Goal: Task Accomplishment & Management: Use online tool/utility

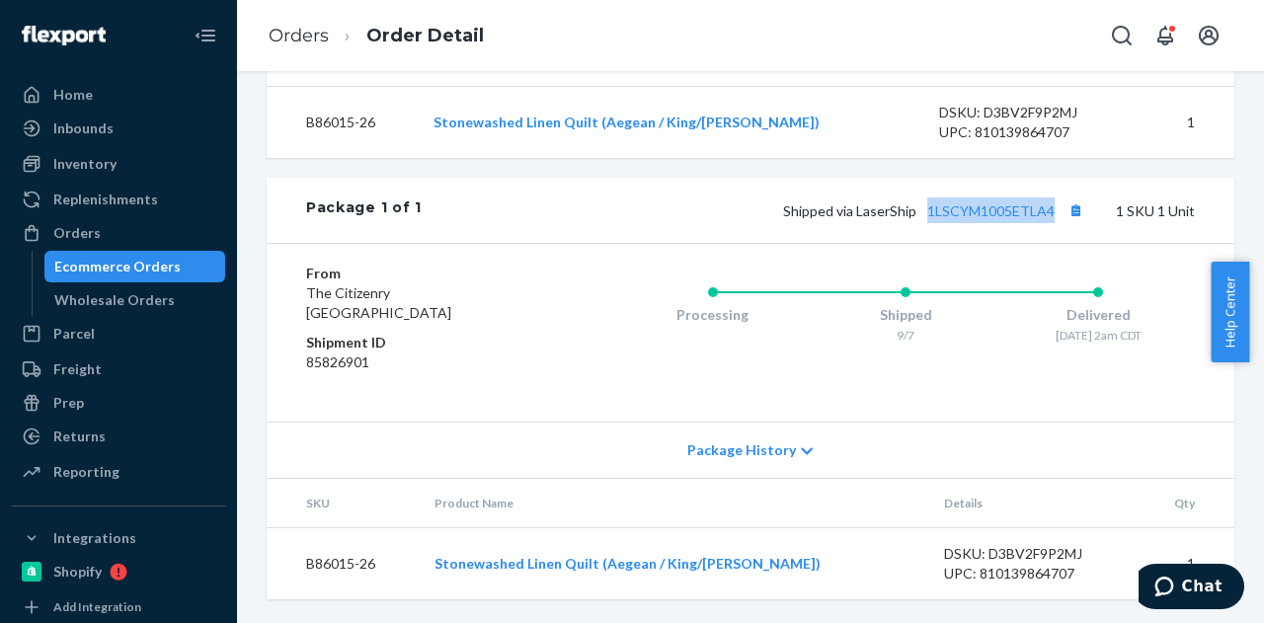
click at [77, 258] on div "Ecommerce Orders" at bounding box center [117, 267] width 126 height 20
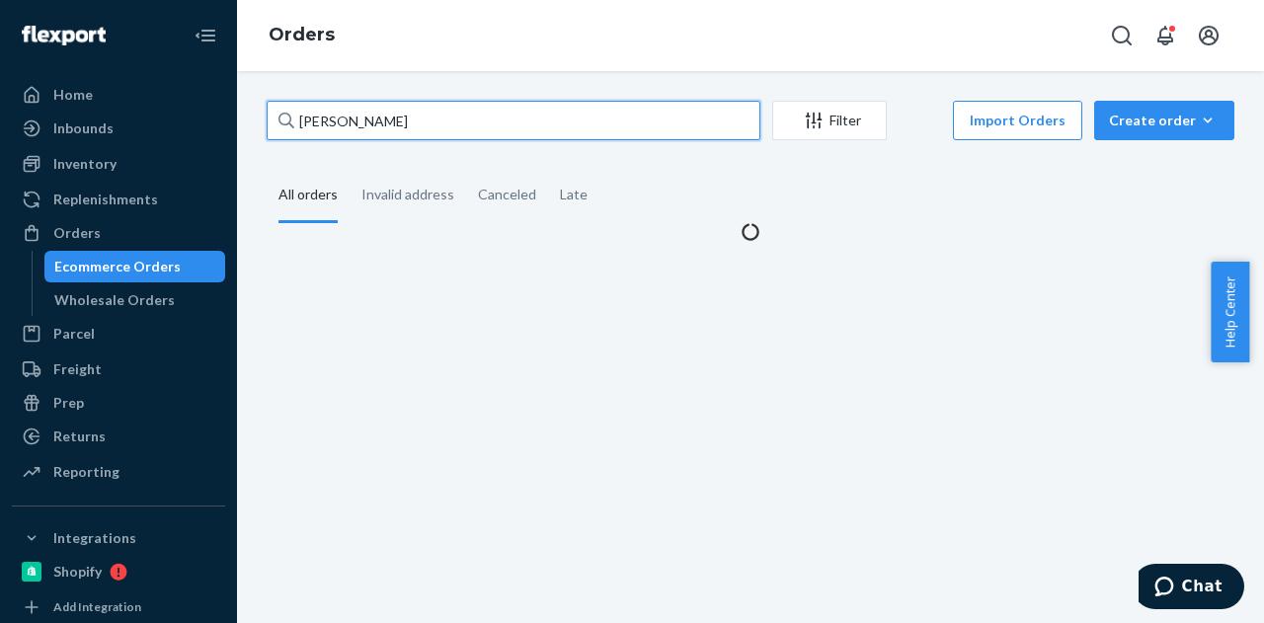
click at [486, 108] on input "Nicholas Broska" at bounding box center [514, 120] width 494 height 39
paste input "Evan Silverstein"
type input "Evan Silverstein"
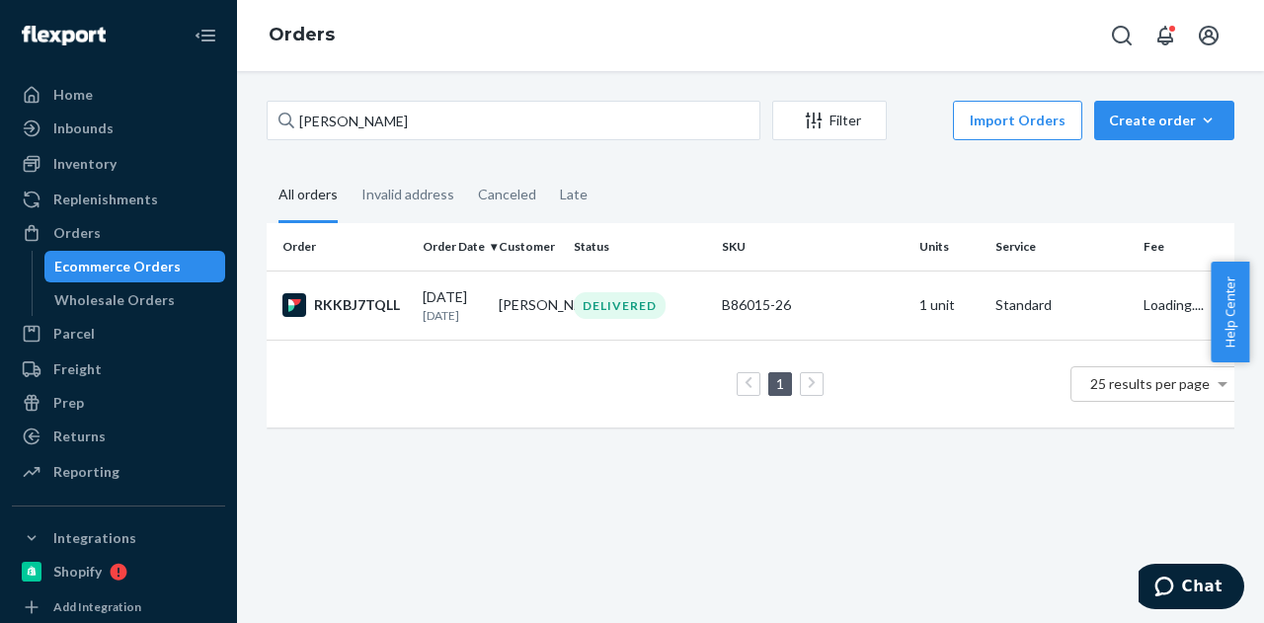
click at [725, 179] on fieldset "All orders Invalid address Canceled Late" at bounding box center [751, 196] width 968 height 54
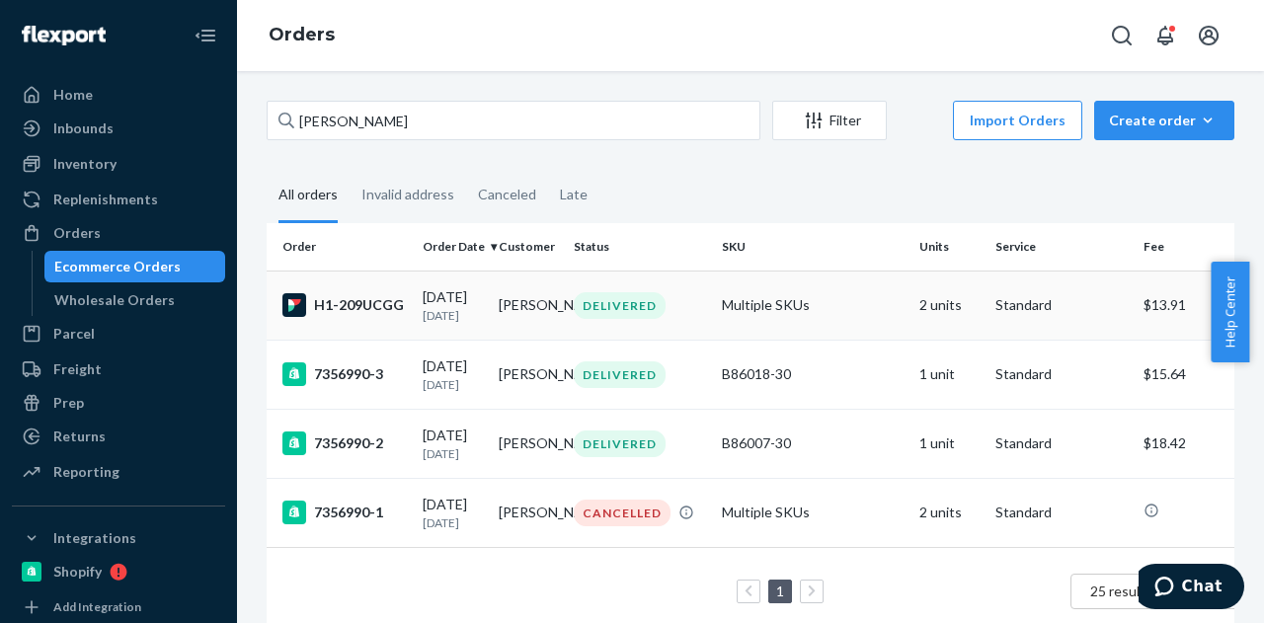
click at [485, 320] on td "09/06/2025 18 days ago" at bounding box center [453, 305] width 76 height 69
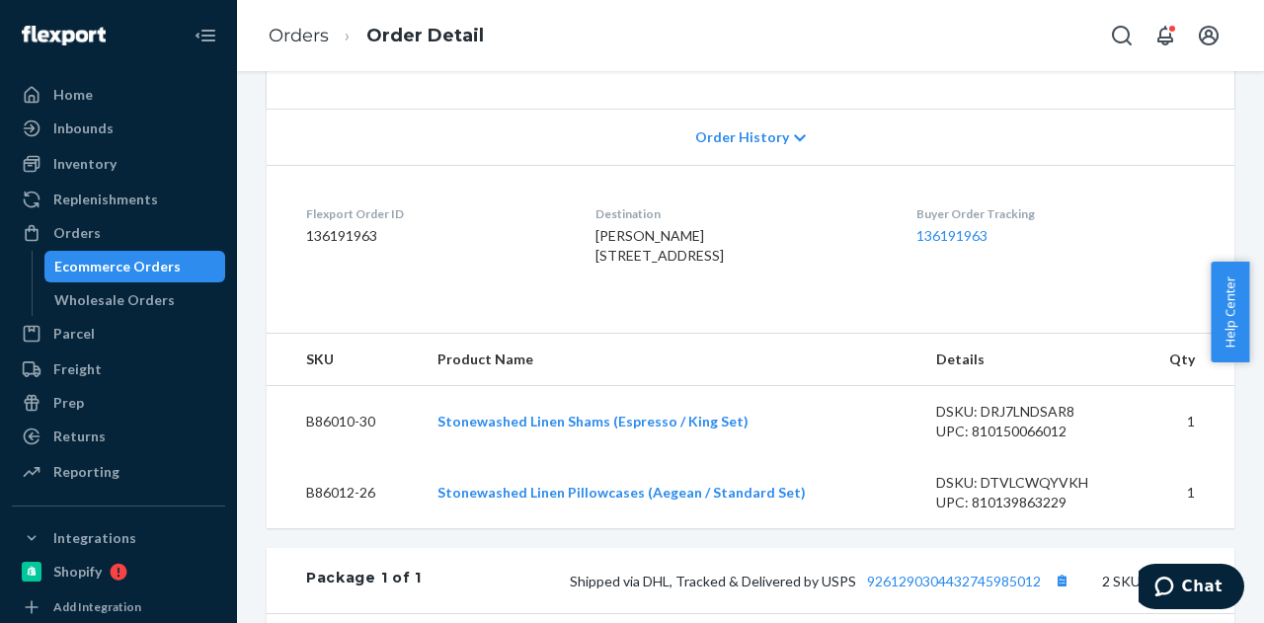
scroll to position [494, 0]
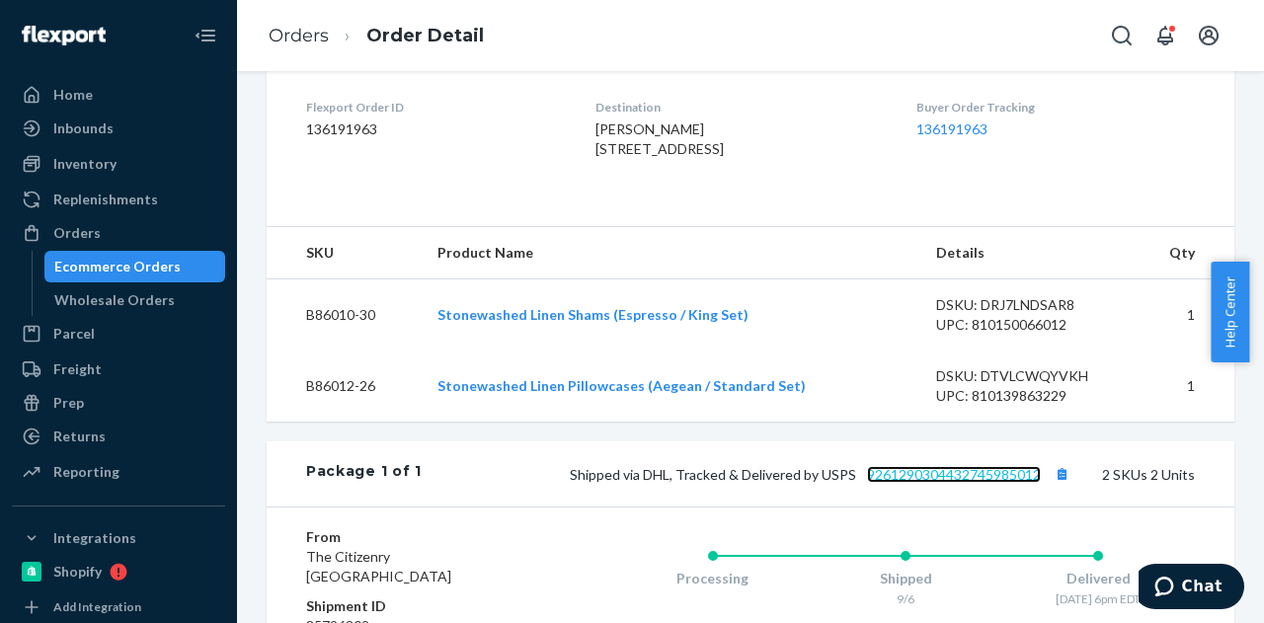
click at [930, 483] on link "9261290304432745985012" at bounding box center [954, 474] width 174 height 17
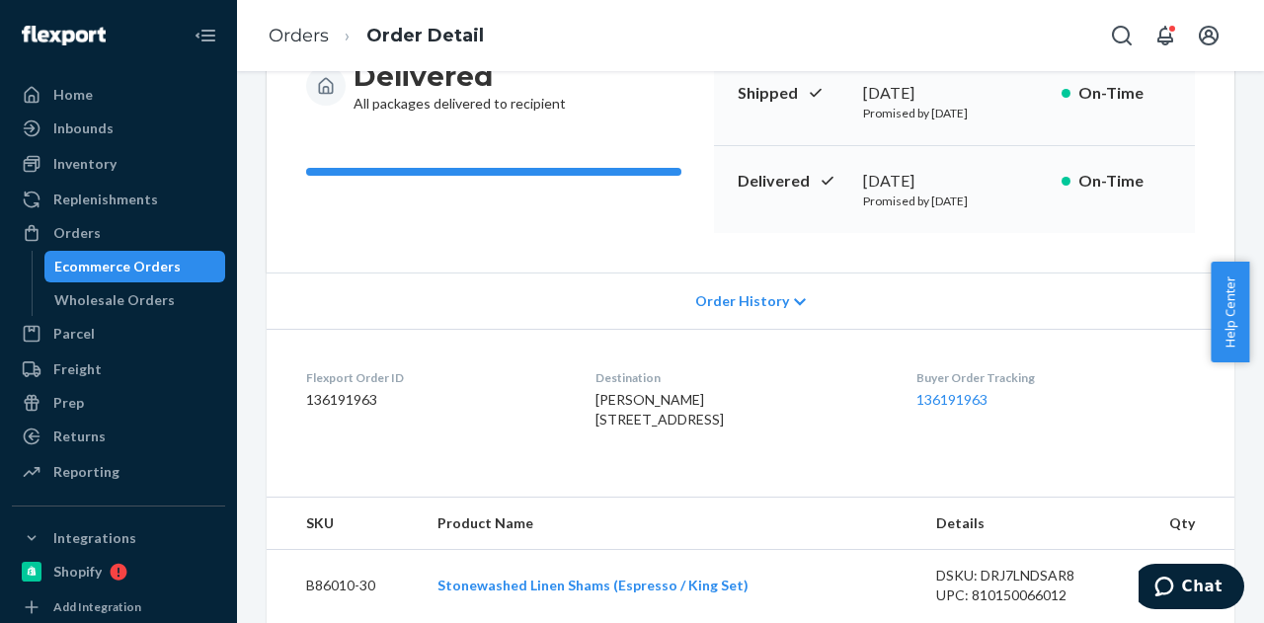
scroll to position [0, 0]
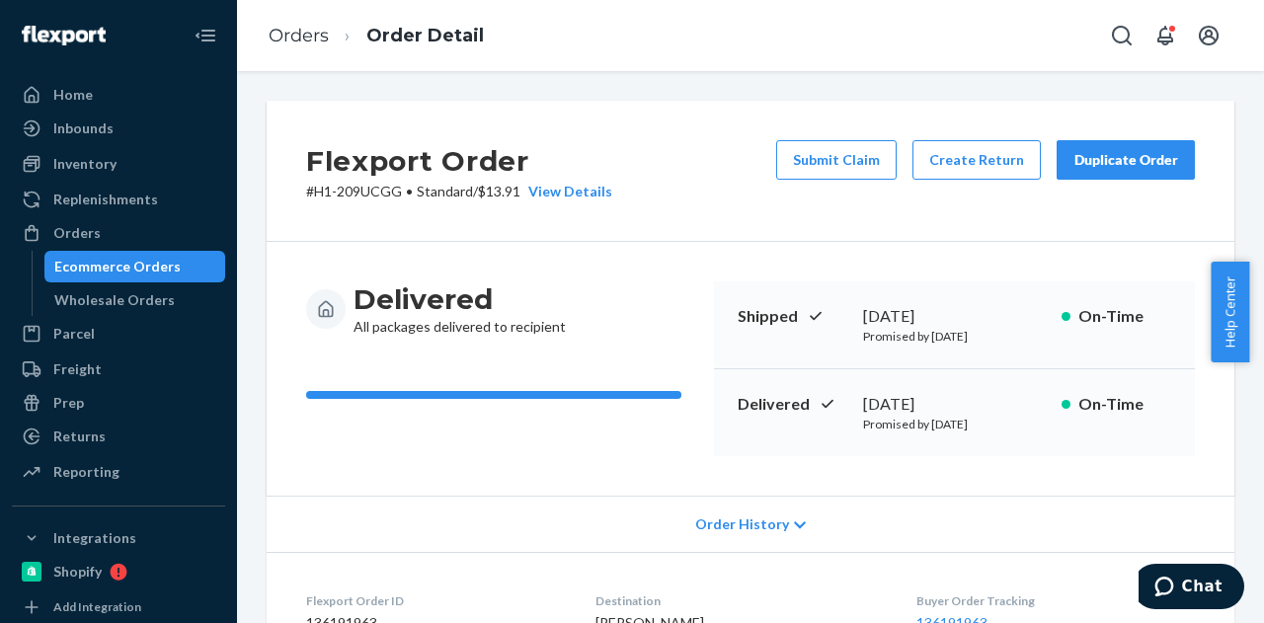
click at [1088, 150] on div "Duplicate Order" at bounding box center [1125, 160] width 105 height 20
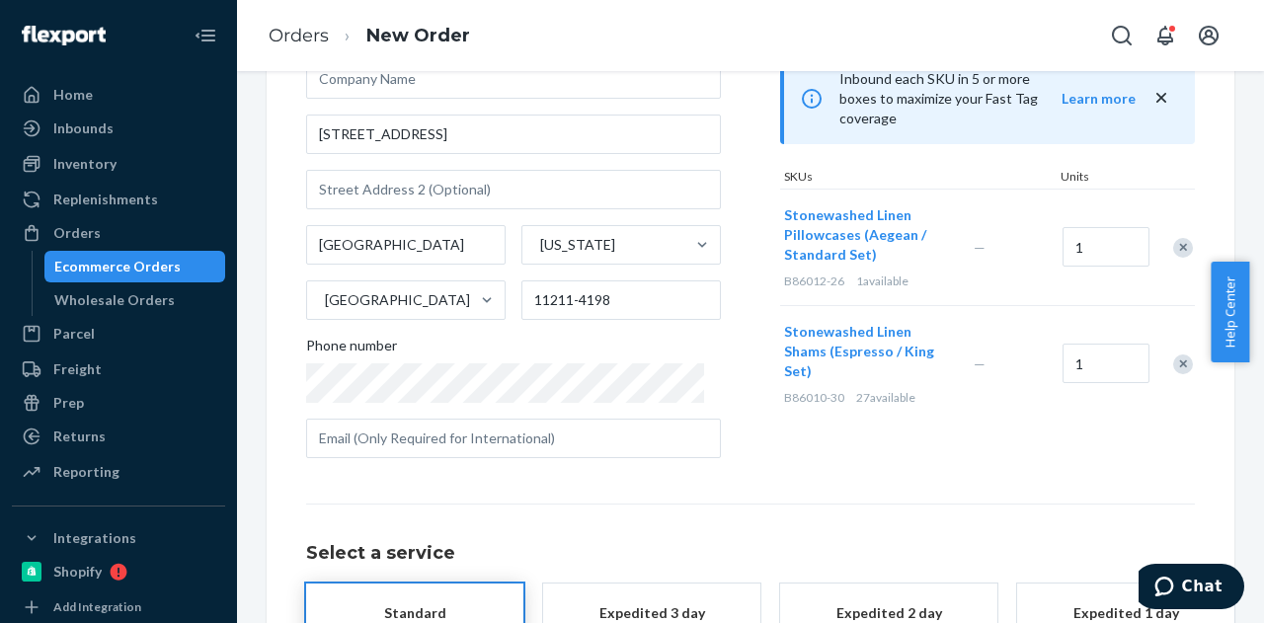
scroll to position [353, 0]
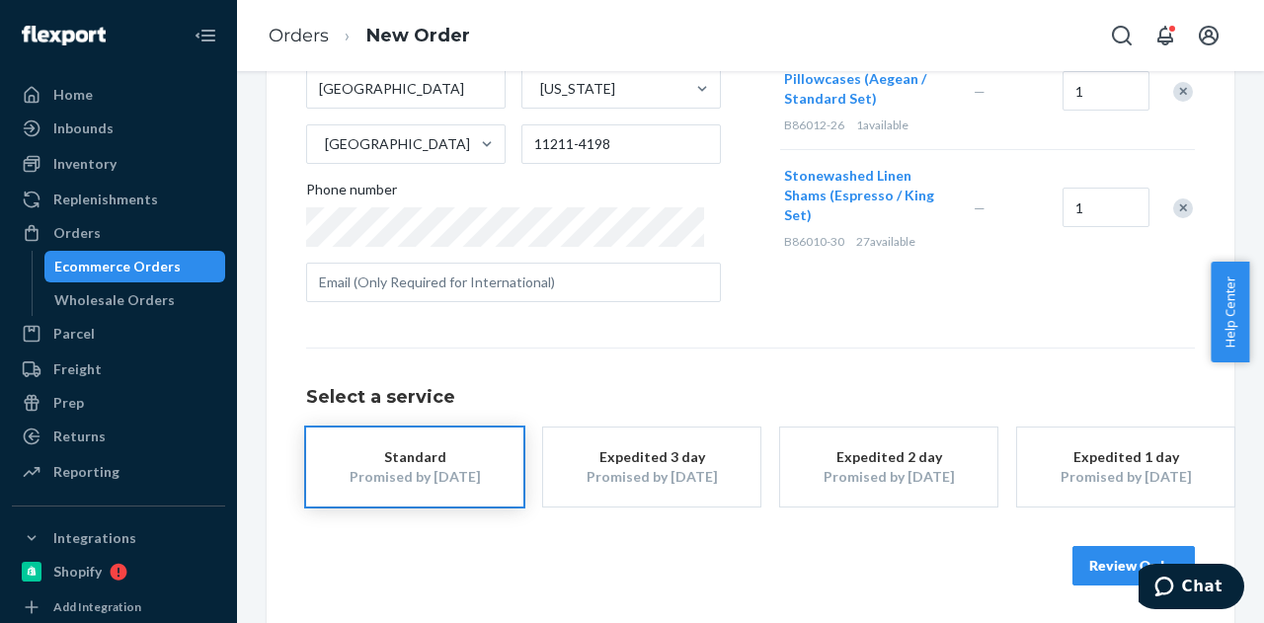
click at [1098, 552] on button "Review Order" at bounding box center [1133, 565] width 122 height 39
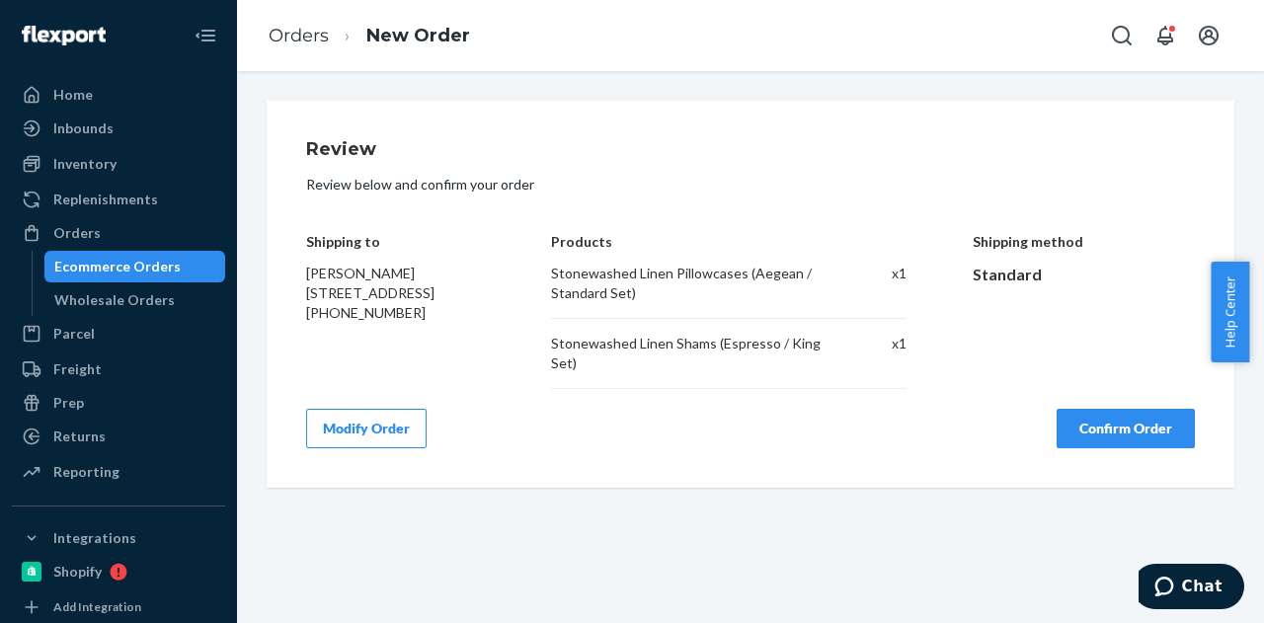
scroll to position [0, 0]
click at [1093, 432] on button "Confirm Order" at bounding box center [1126, 428] width 138 height 39
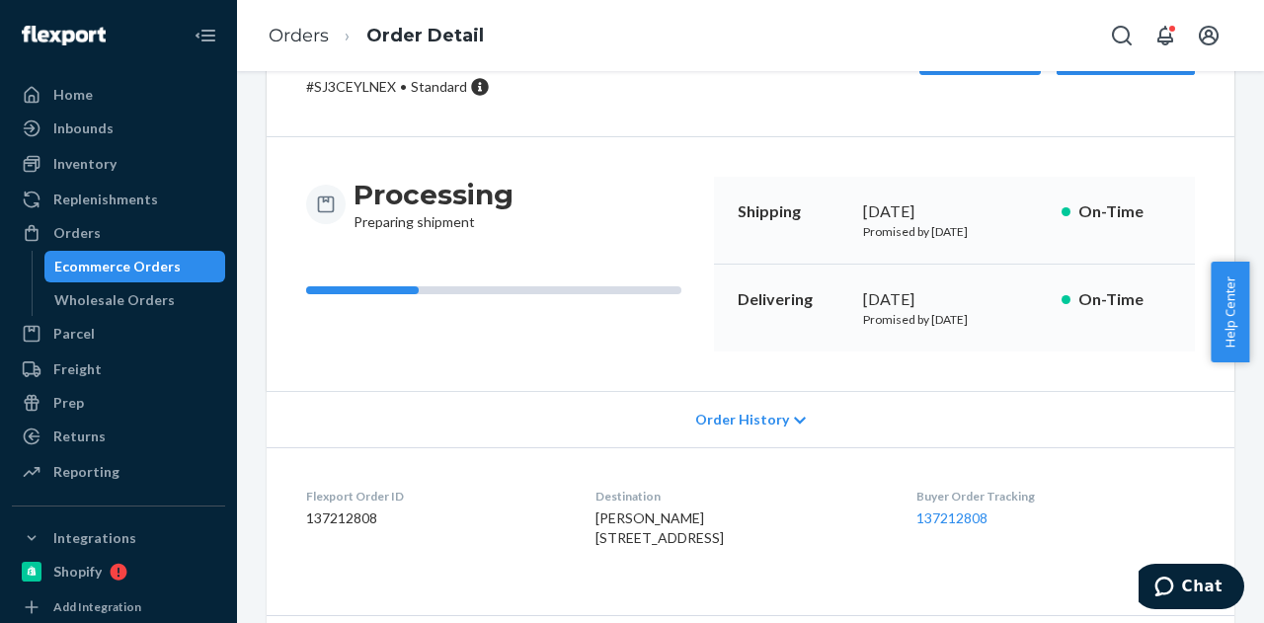
scroll to position [353, 0]
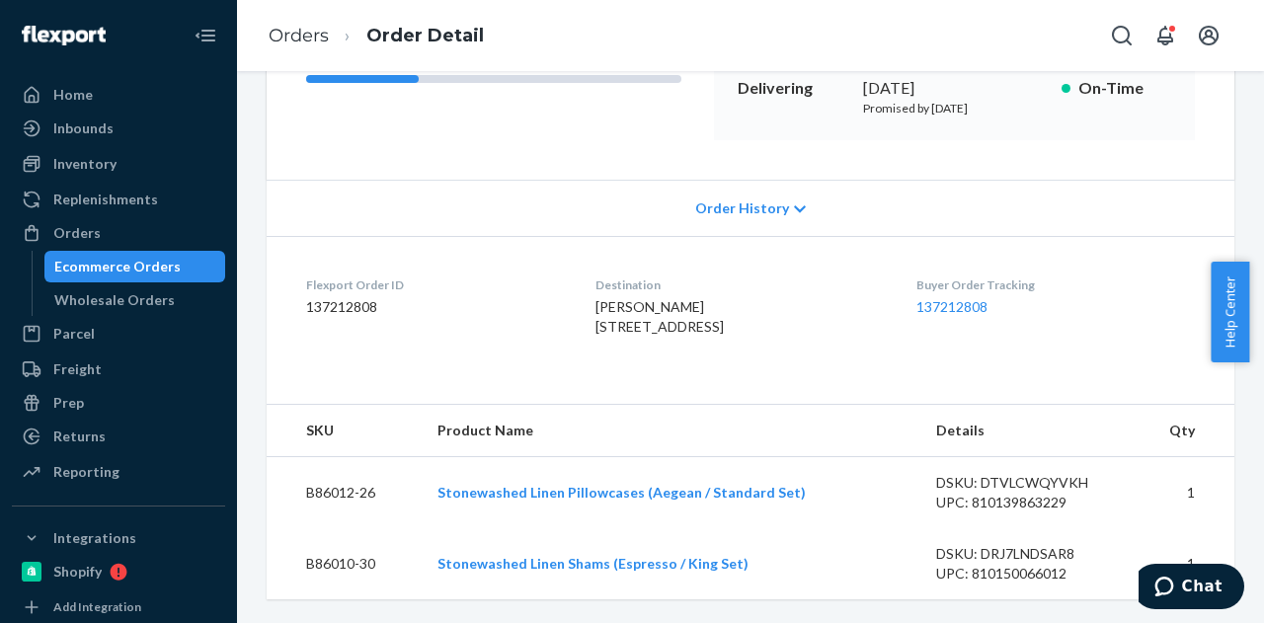
click at [347, 297] on dd "137212808" at bounding box center [435, 307] width 258 height 20
copy dd "137212808"
click at [174, 260] on div "Ecommerce Orders" at bounding box center [135, 267] width 178 height 28
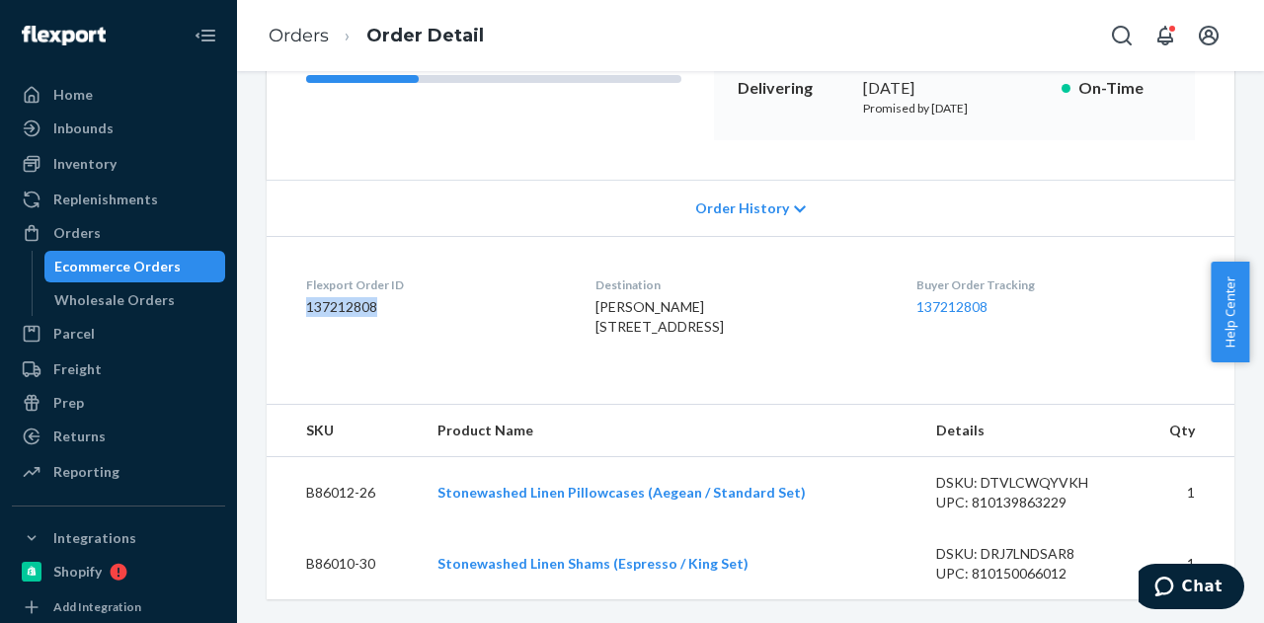
click at [174, 260] on div "Ecommerce Orders" at bounding box center [135, 267] width 178 height 28
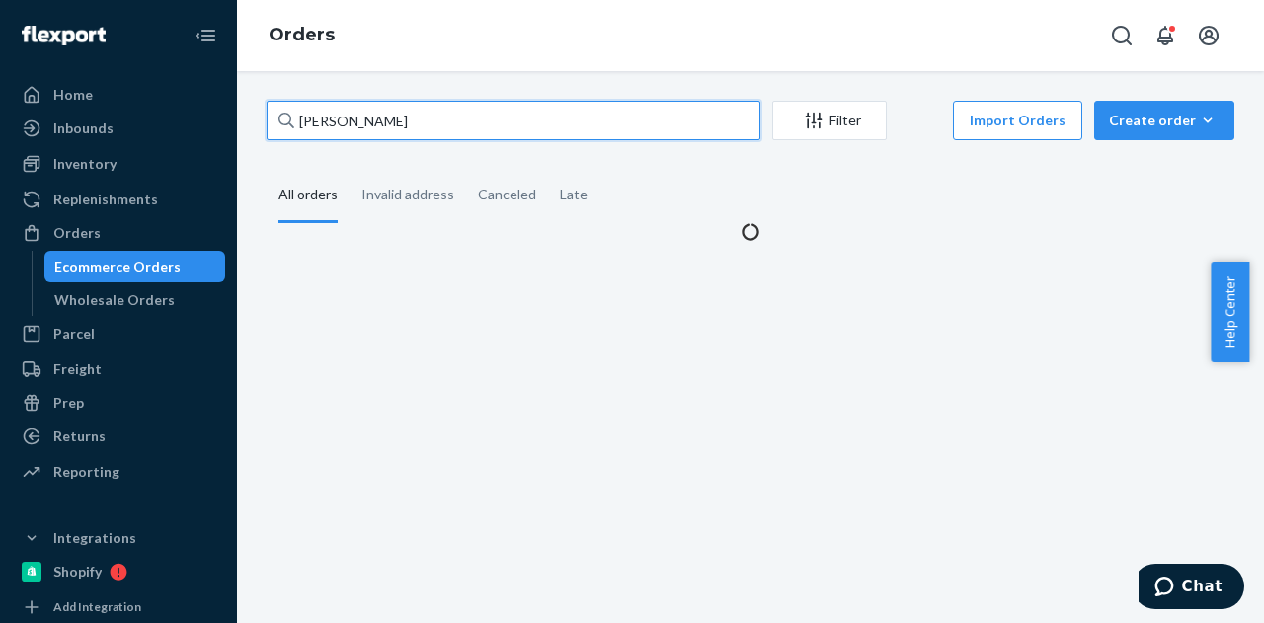
click at [455, 135] on input "Evan Silverstein" at bounding box center [514, 120] width 494 height 39
paste input "Mary-Kate Duffy"
type input "Mary-Kate Duffy"
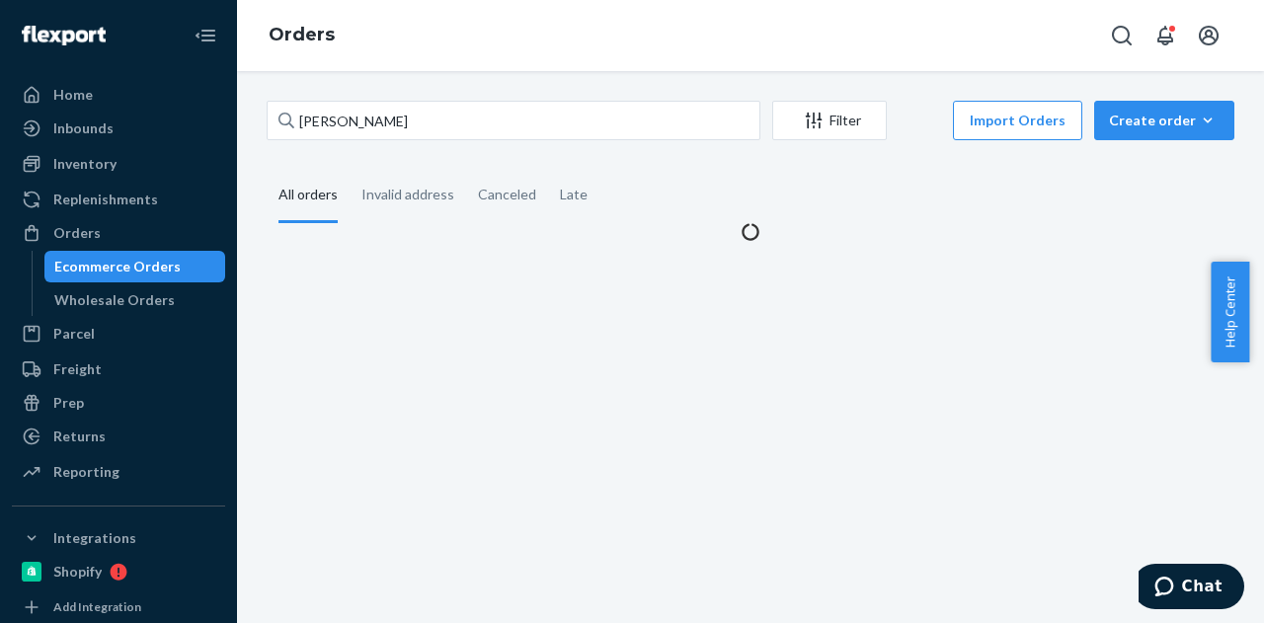
click at [650, 171] on fieldset "All orders Invalid address Canceled Late" at bounding box center [751, 196] width 968 height 54
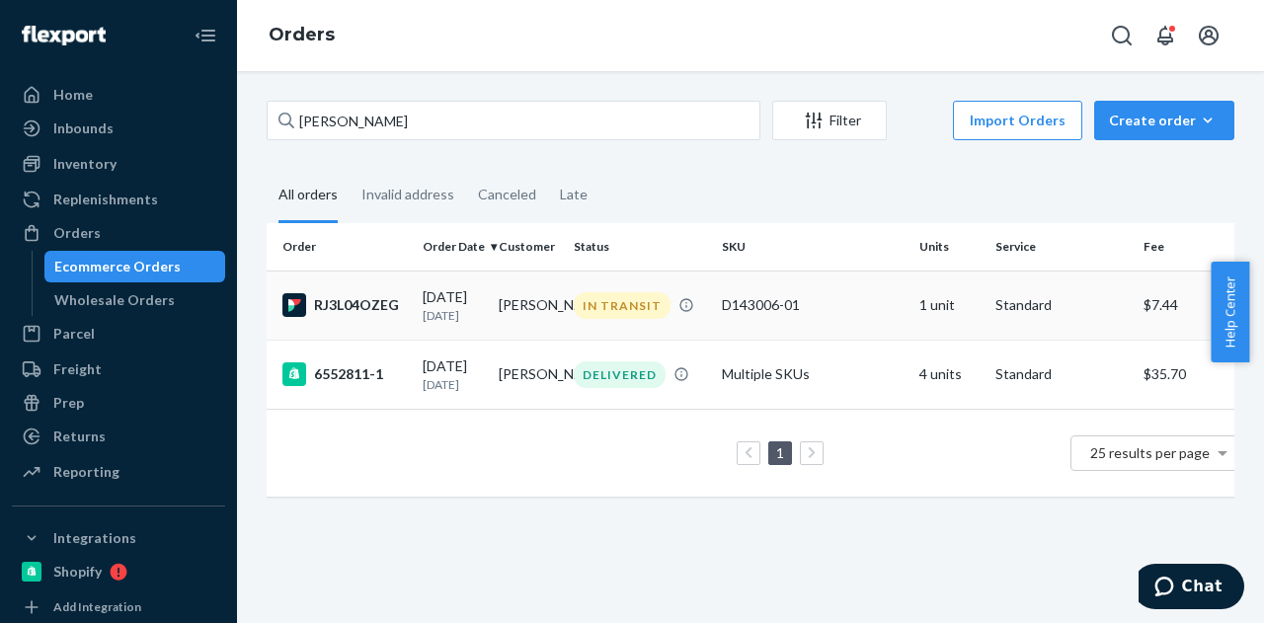
click at [504, 307] on td "Mary-Kate Duffy" at bounding box center [529, 305] width 76 height 69
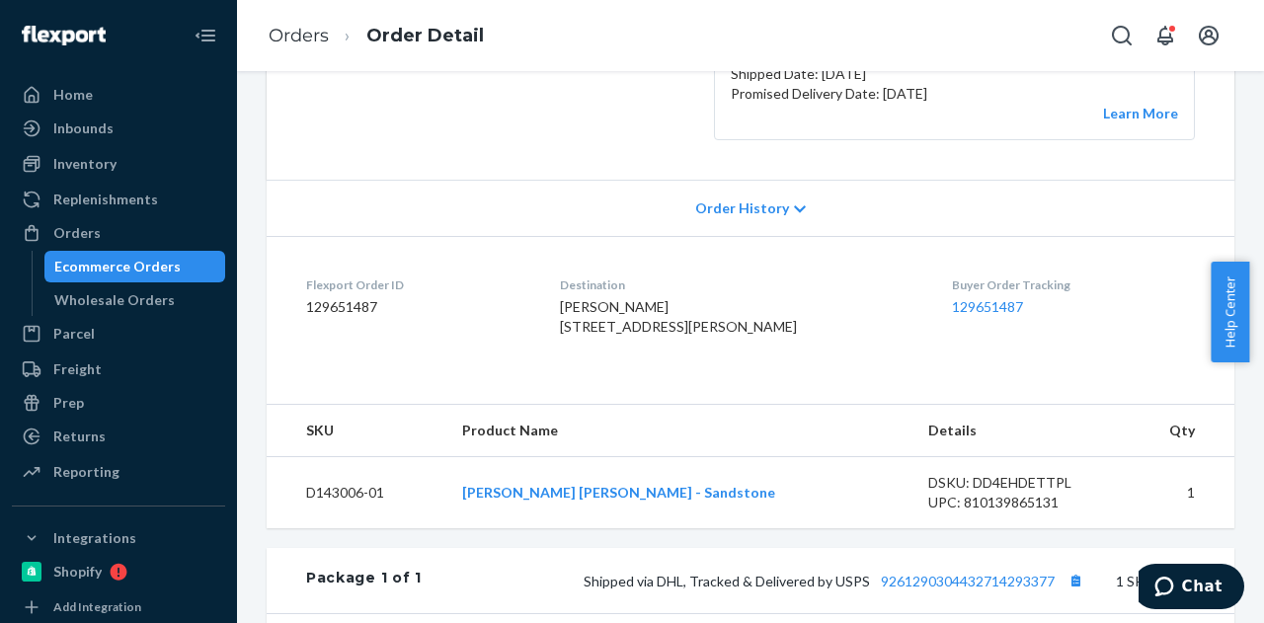
scroll to position [318, 0]
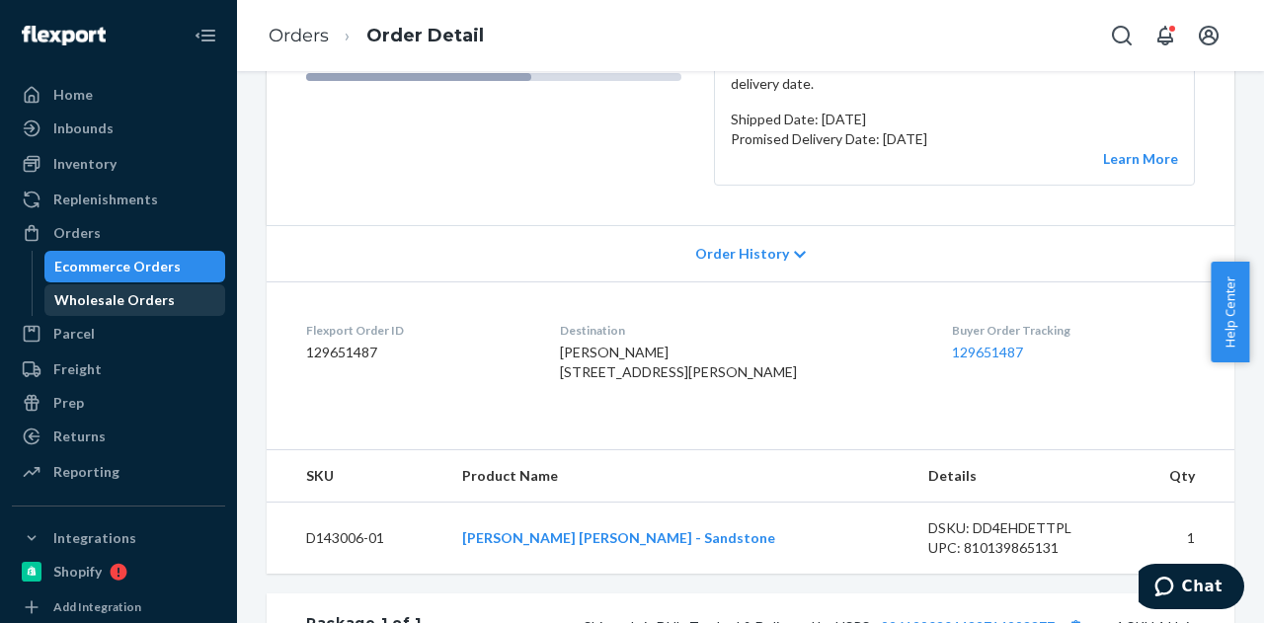
click at [63, 293] on div "Wholesale Orders" at bounding box center [114, 300] width 120 height 20
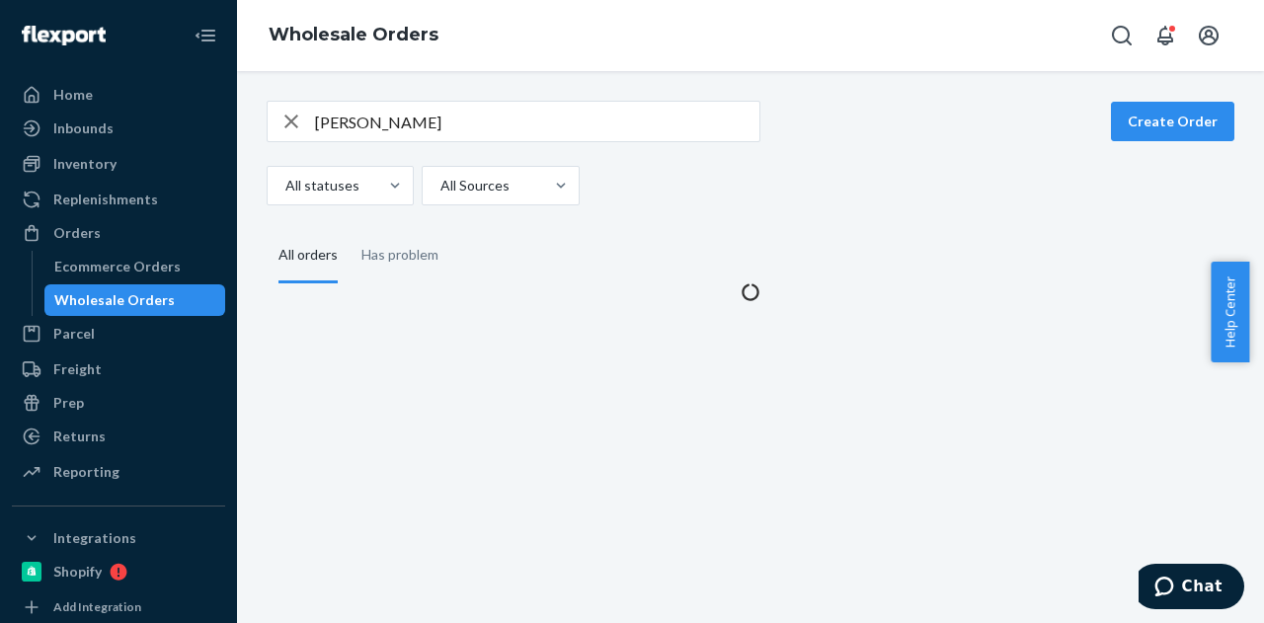
click at [63, 293] on div "Wholesale Orders" at bounding box center [114, 300] width 120 height 20
click at [389, 137] on input "Glenda Conner" at bounding box center [537, 121] width 444 height 39
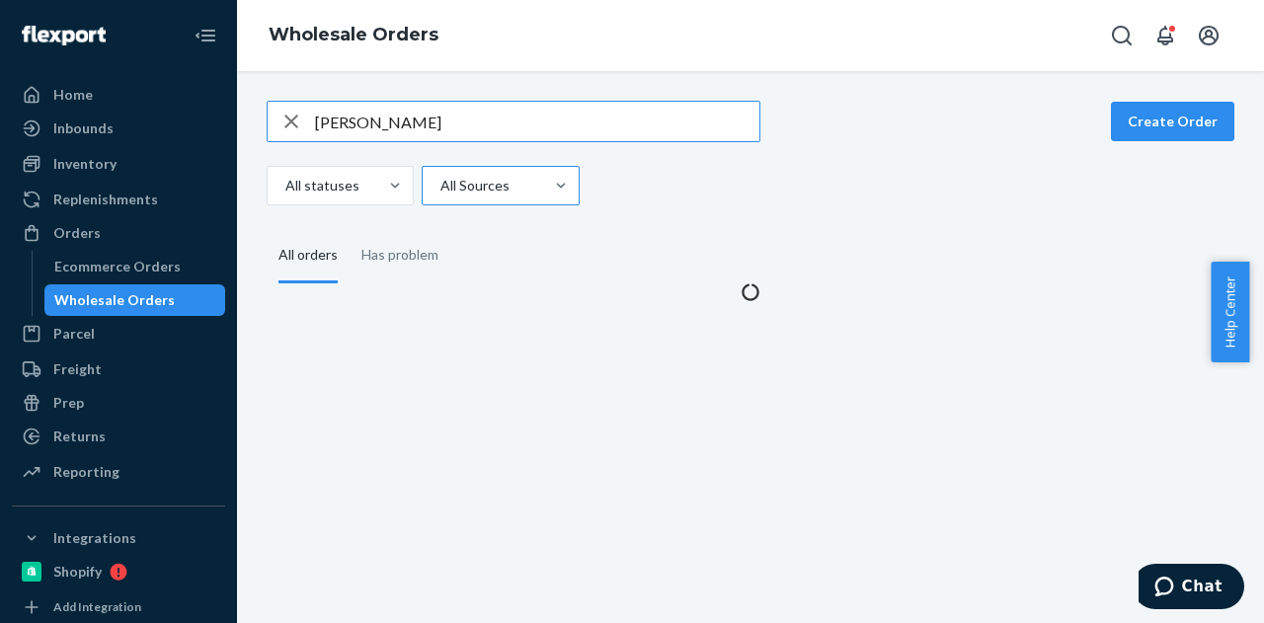
paste input "Mary-Kate Duffy"
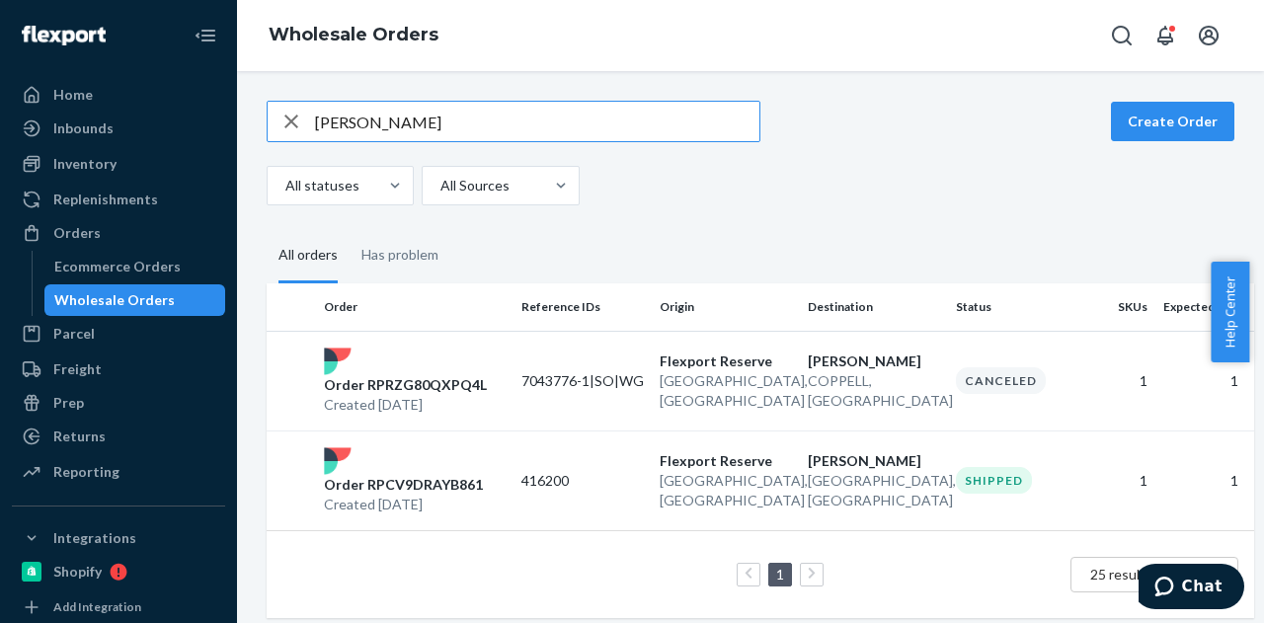
click at [750, 204] on div "Mary-Kate Duffy Create Order All statuses All Sources All orders Has problem Or…" at bounding box center [750, 359] width 997 height 517
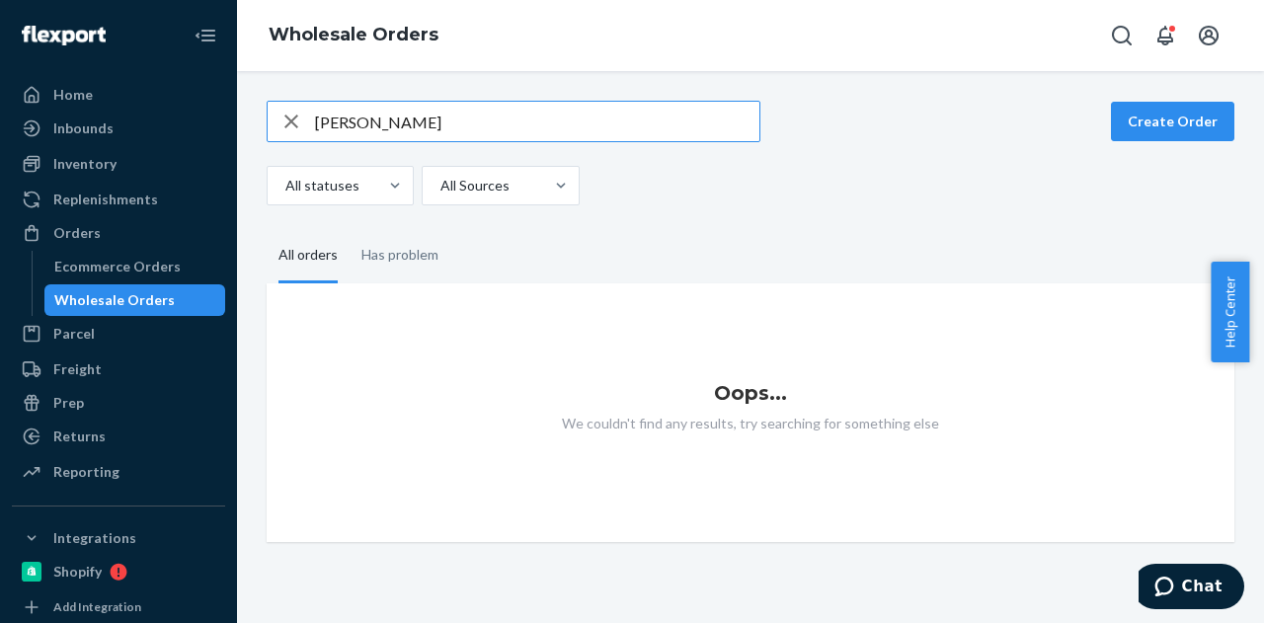
click at [359, 139] on input "Mary-Kate Duffy" at bounding box center [537, 121] width 444 height 39
paste input "Highline Design Studio"
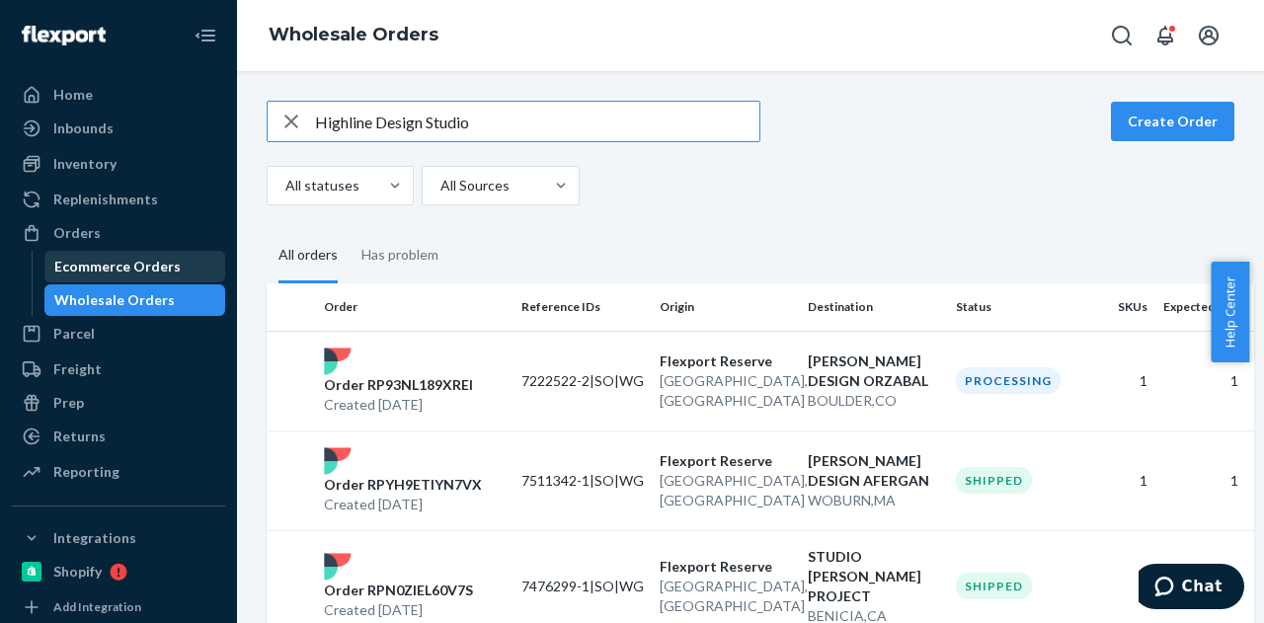
type input "Highline Design Studio"
click at [161, 272] on div "Ecommerce Orders" at bounding box center [117, 267] width 126 height 20
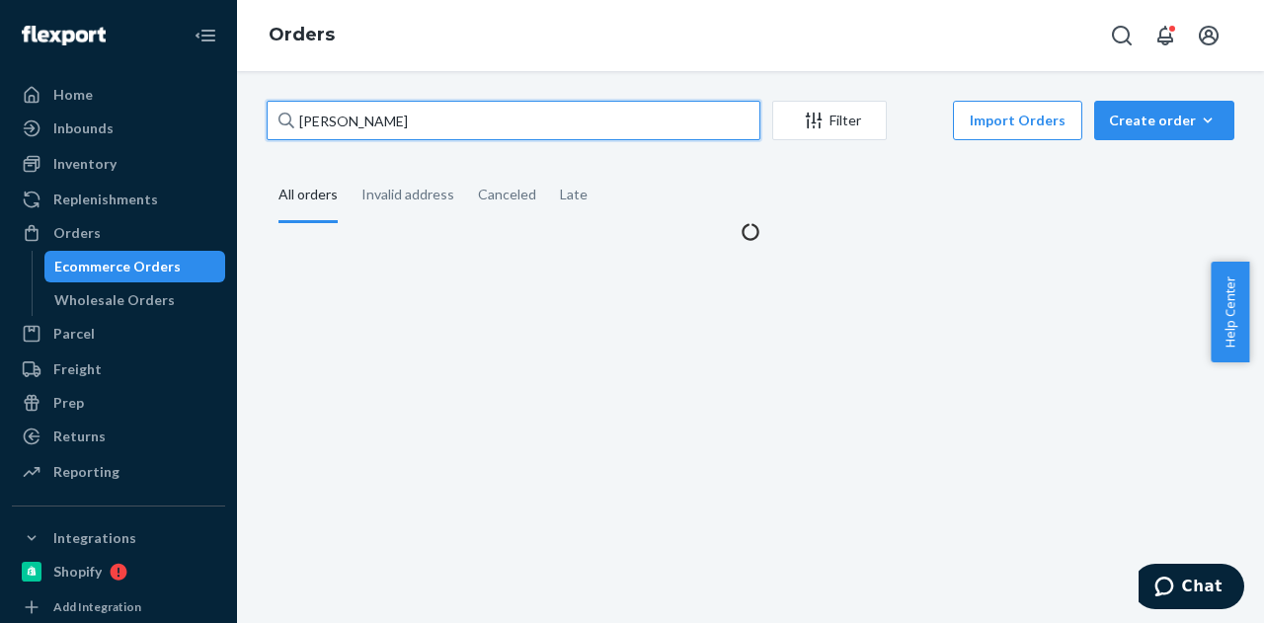
click at [480, 104] on input "Mary-Kate Duffy" at bounding box center [514, 120] width 494 height 39
paste input "Highline Design Studio"
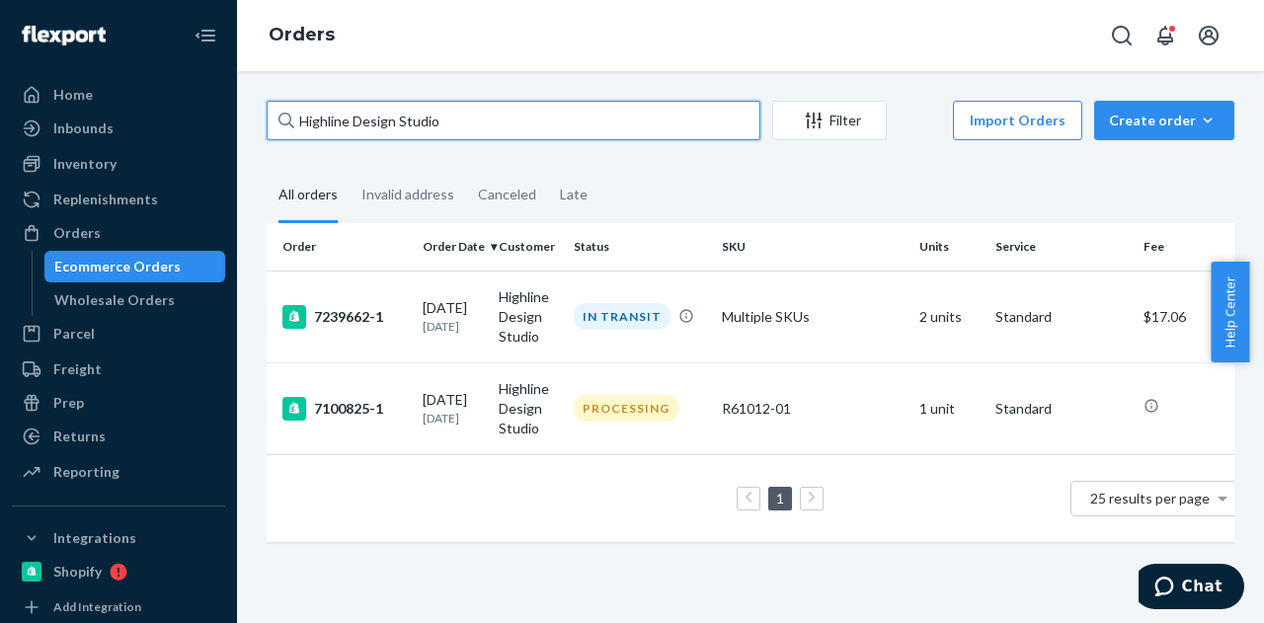
type input "Highline Design Studio"
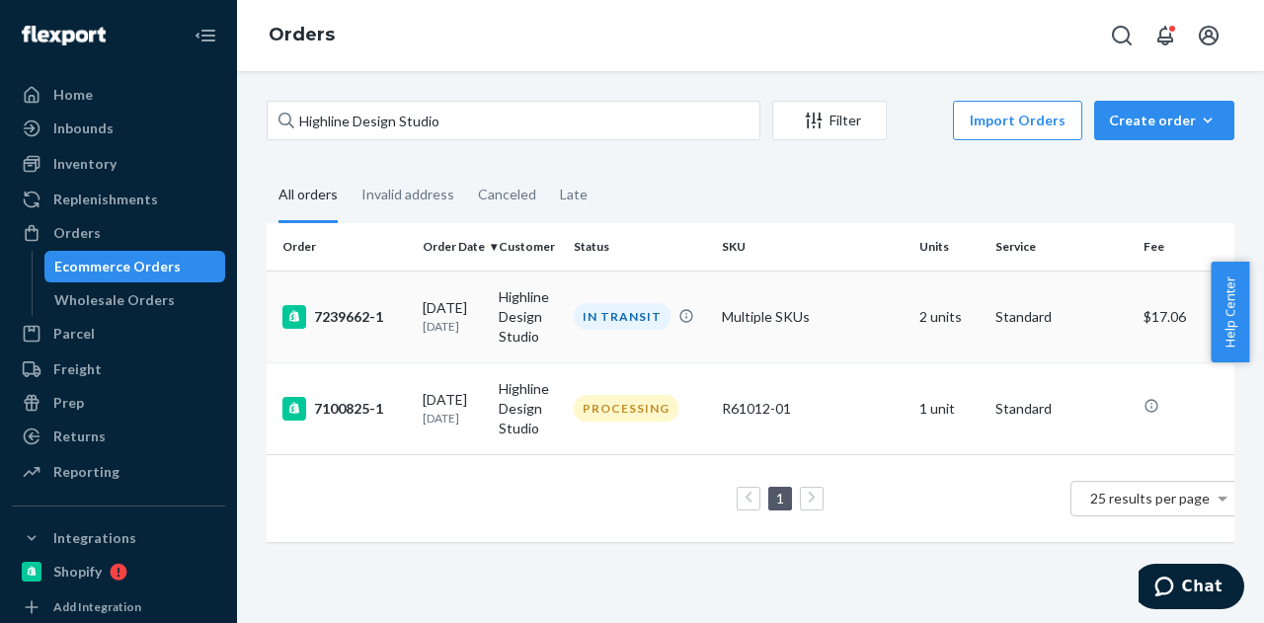
click at [471, 315] on div "09/20/2025 4 days ago" at bounding box center [453, 316] width 60 height 37
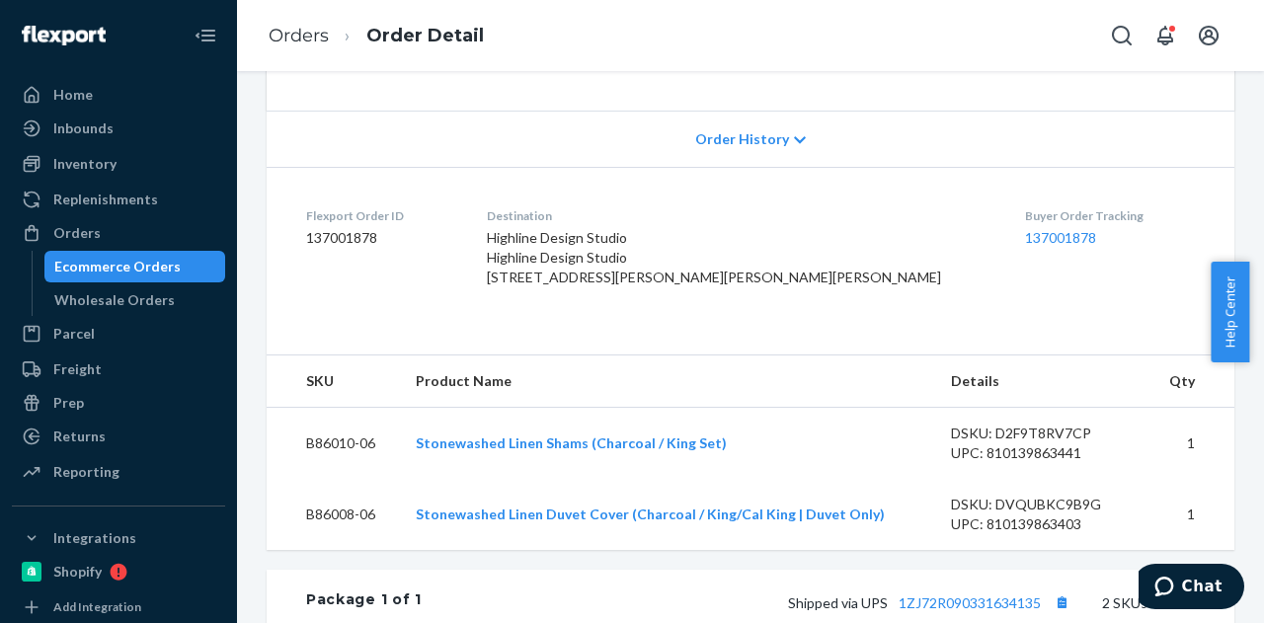
scroll to position [494, 0]
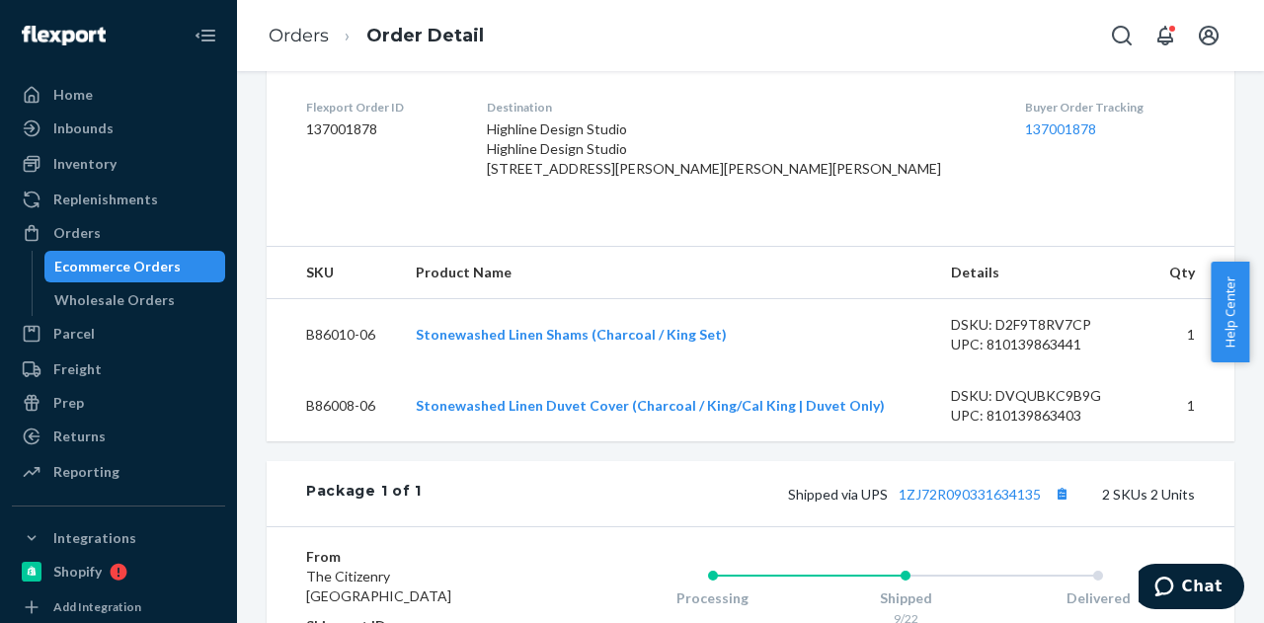
click at [142, 271] on div "Ecommerce Orders" at bounding box center [117, 267] width 126 height 20
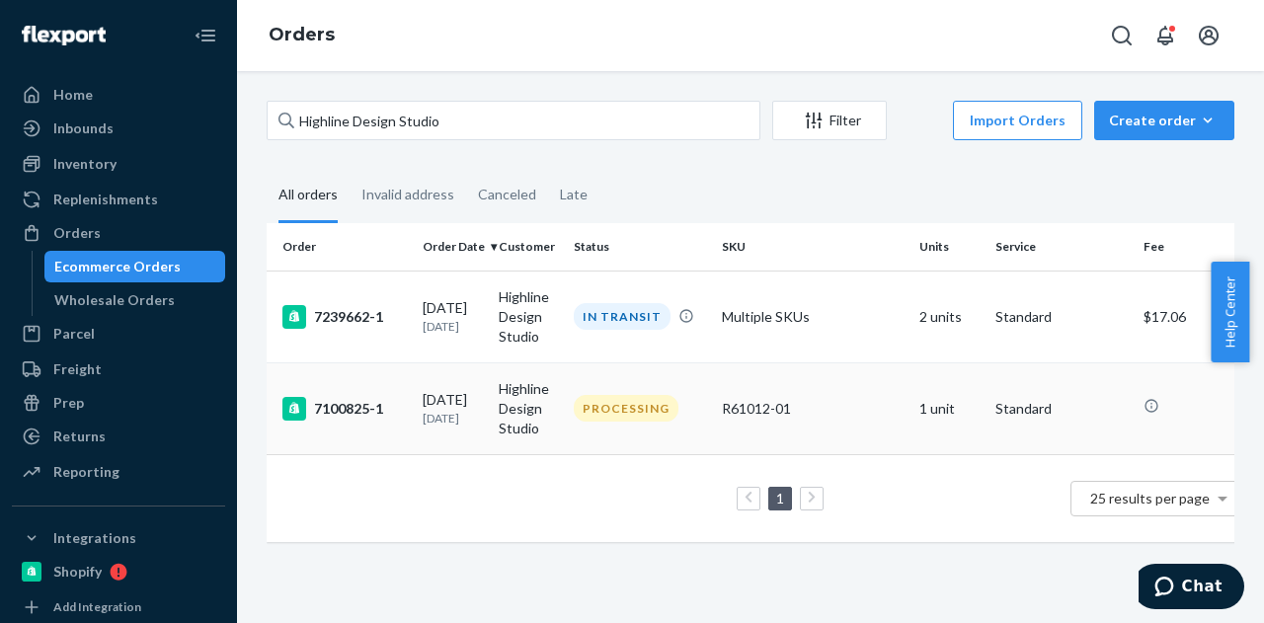
click at [544, 420] on td "Highline Design Studio" at bounding box center [529, 408] width 76 height 92
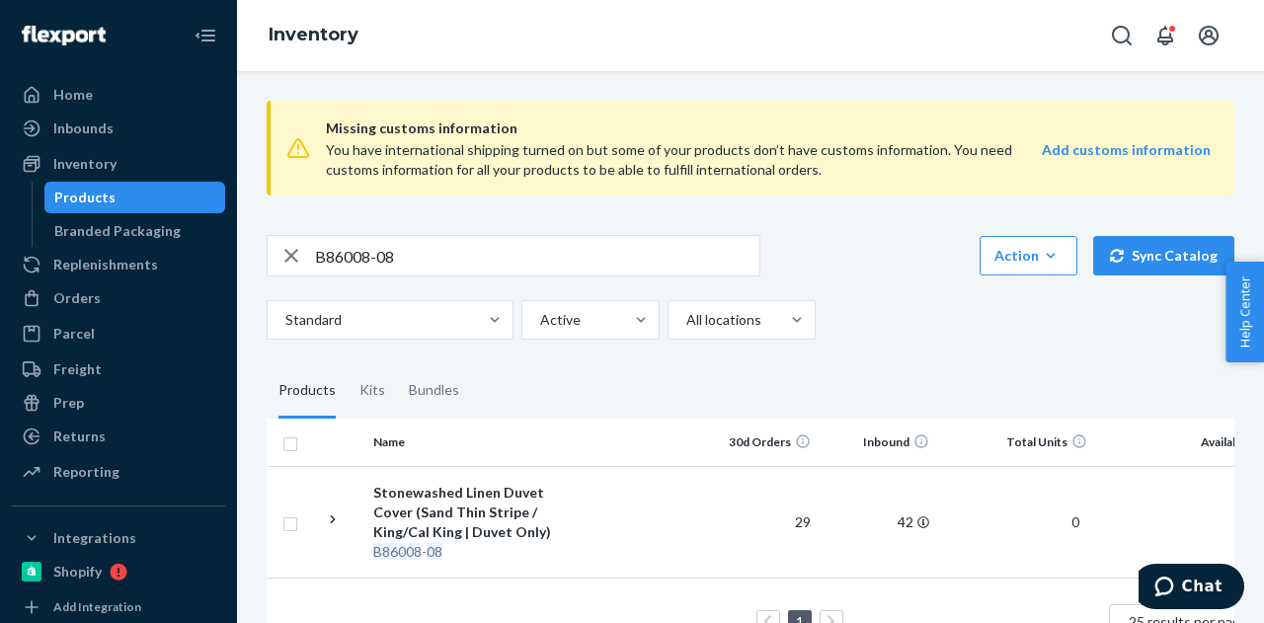
scroll to position [75, 0]
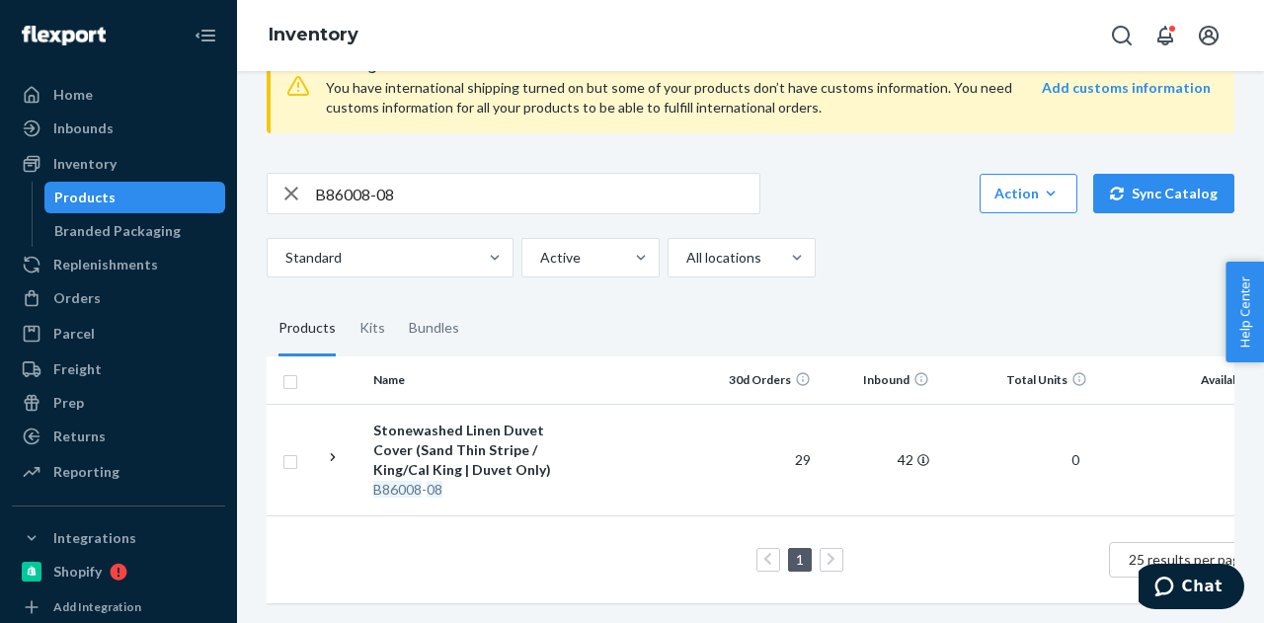
click at [115, 199] on div "Products" at bounding box center [135, 198] width 178 height 28
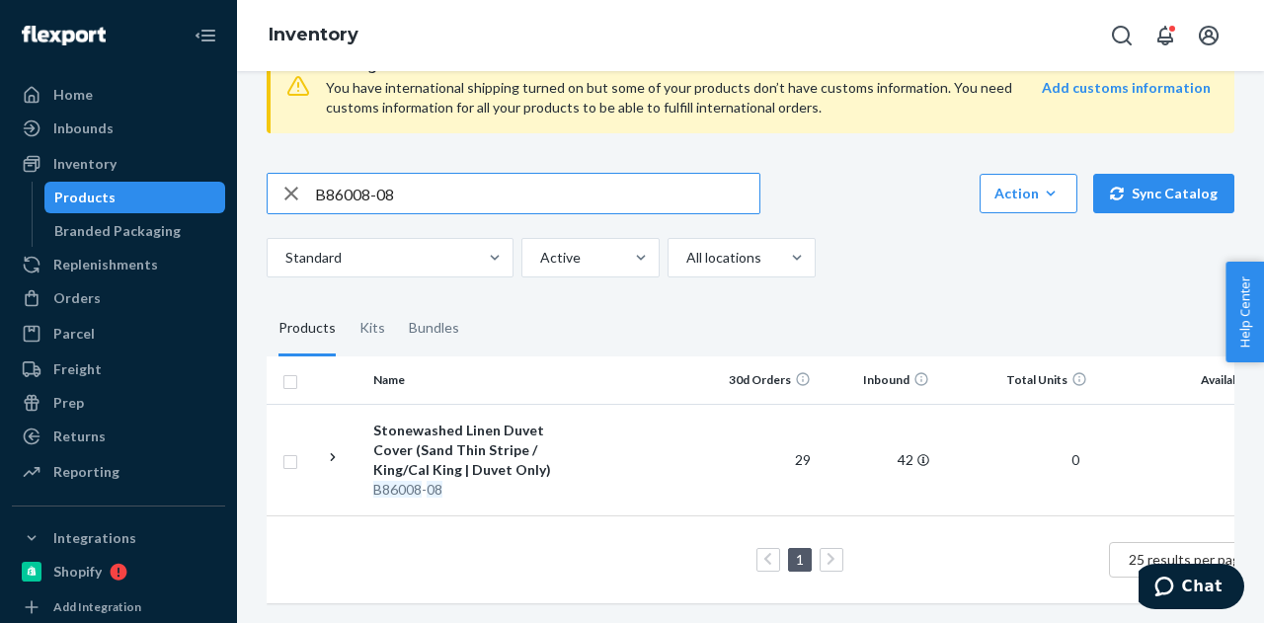
click at [494, 179] on input "B86008-08" at bounding box center [537, 193] width 444 height 39
paste input "12-26"
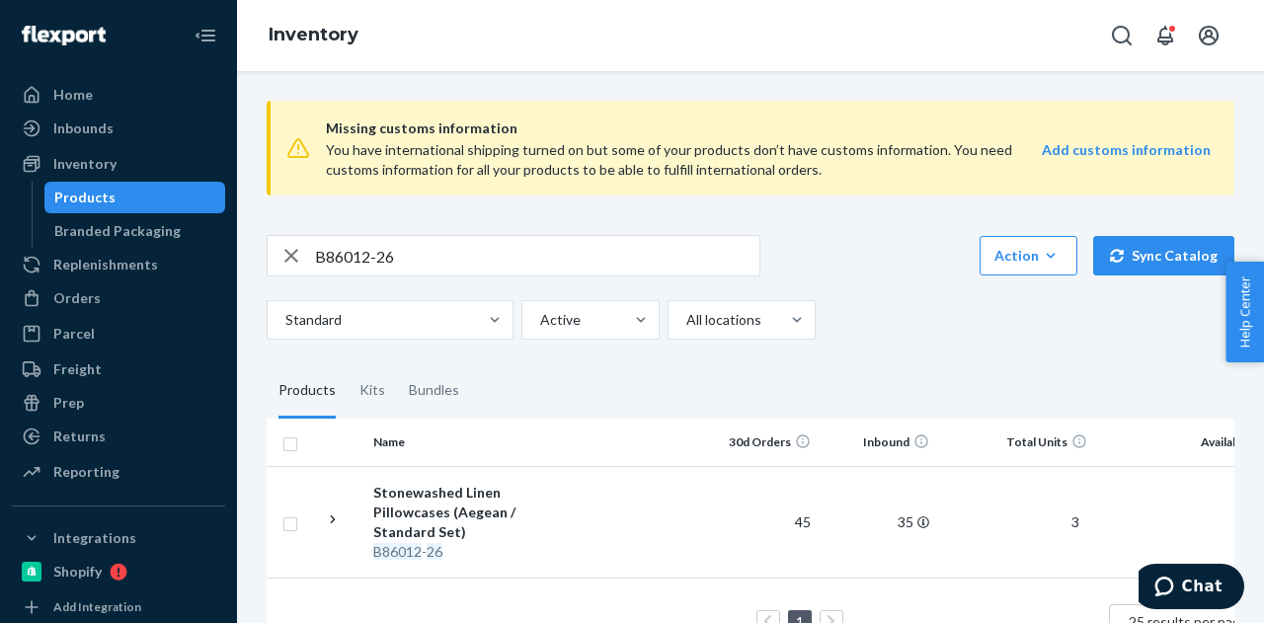
click at [468, 264] on input "B86012-26" at bounding box center [537, 255] width 444 height 39
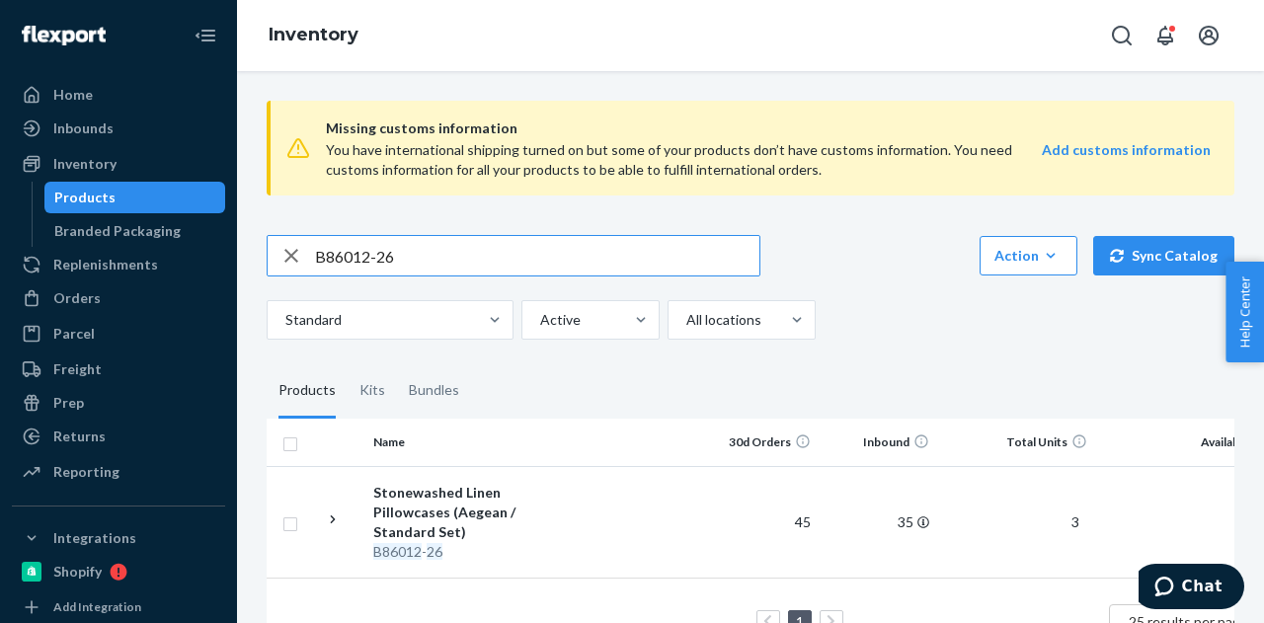
paste input "0-30"
type input "B86010-30"
